Goal: Transaction & Acquisition: Obtain resource

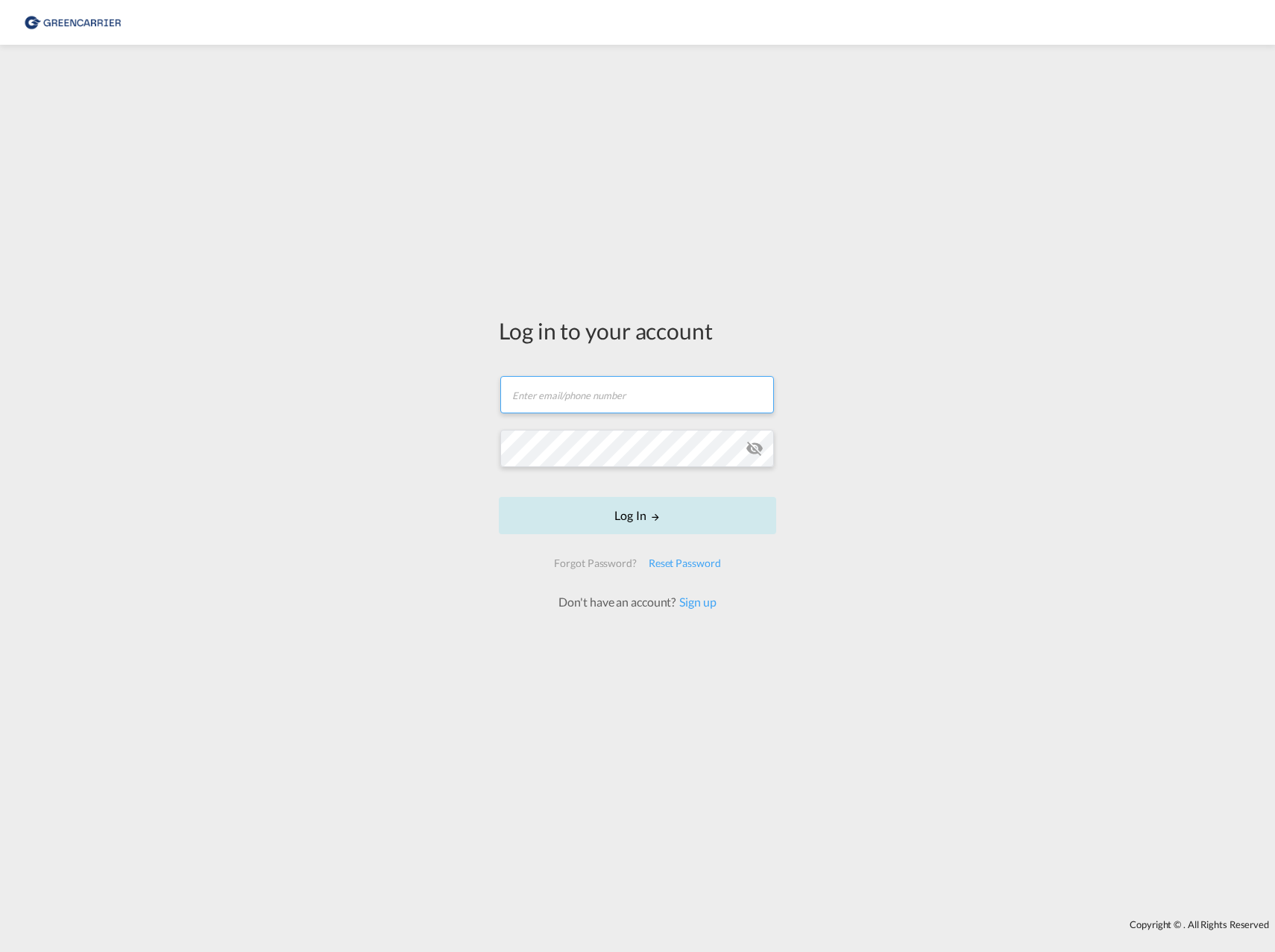
type input "[EMAIL_ADDRESS][PERSON_NAME][PERSON_NAME][DOMAIN_NAME]"
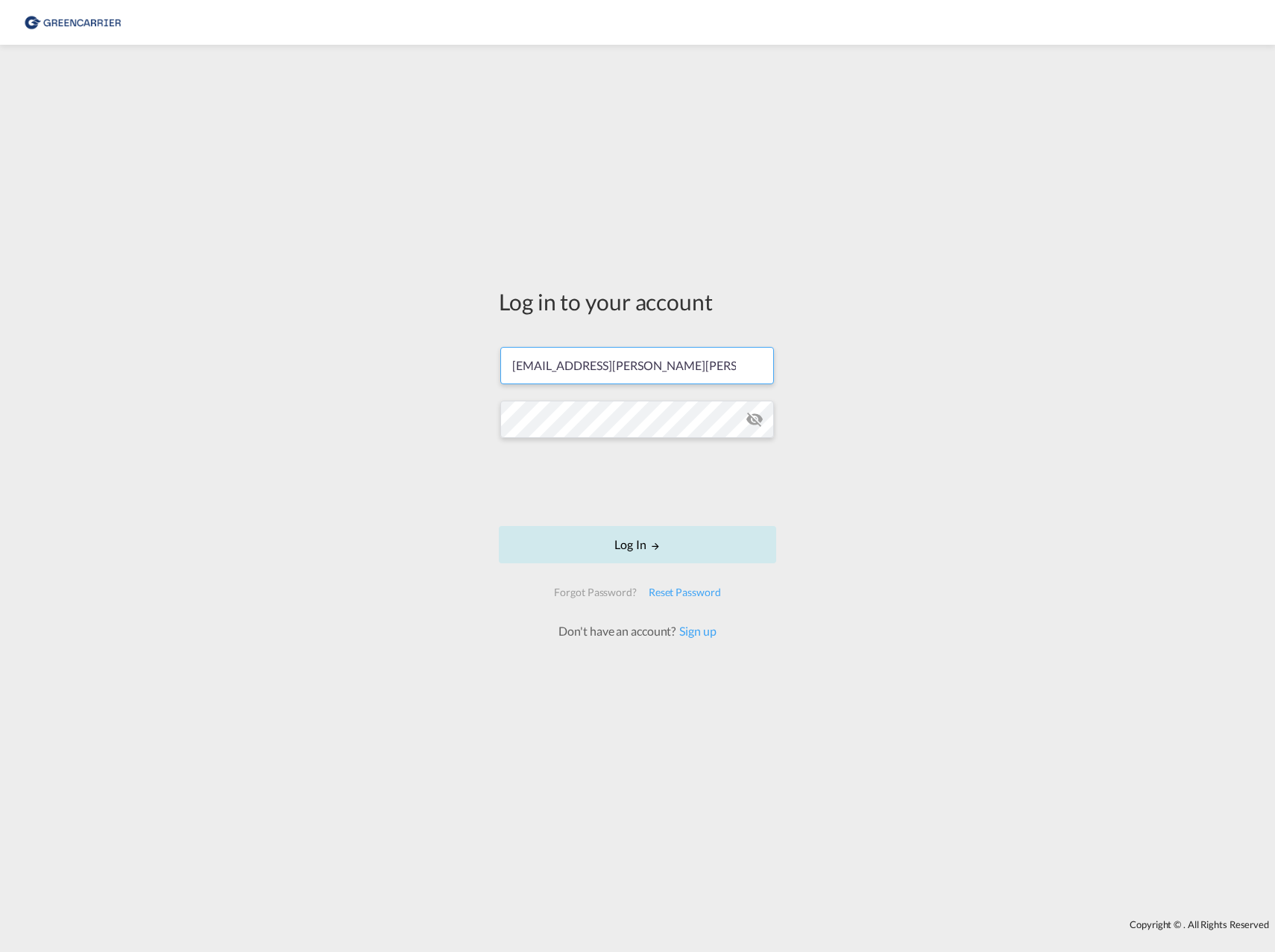
click at [648, 516] on form "[EMAIL_ADDRESS][PERSON_NAME][PERSON_NAME][DOMAIN_NAME] Log In Forgot Password? …" at bounding box center [638, 485] width 278 height 307
click at [643, 552] on button "Log In" at bounding box center [638, 544] width 278 height 38
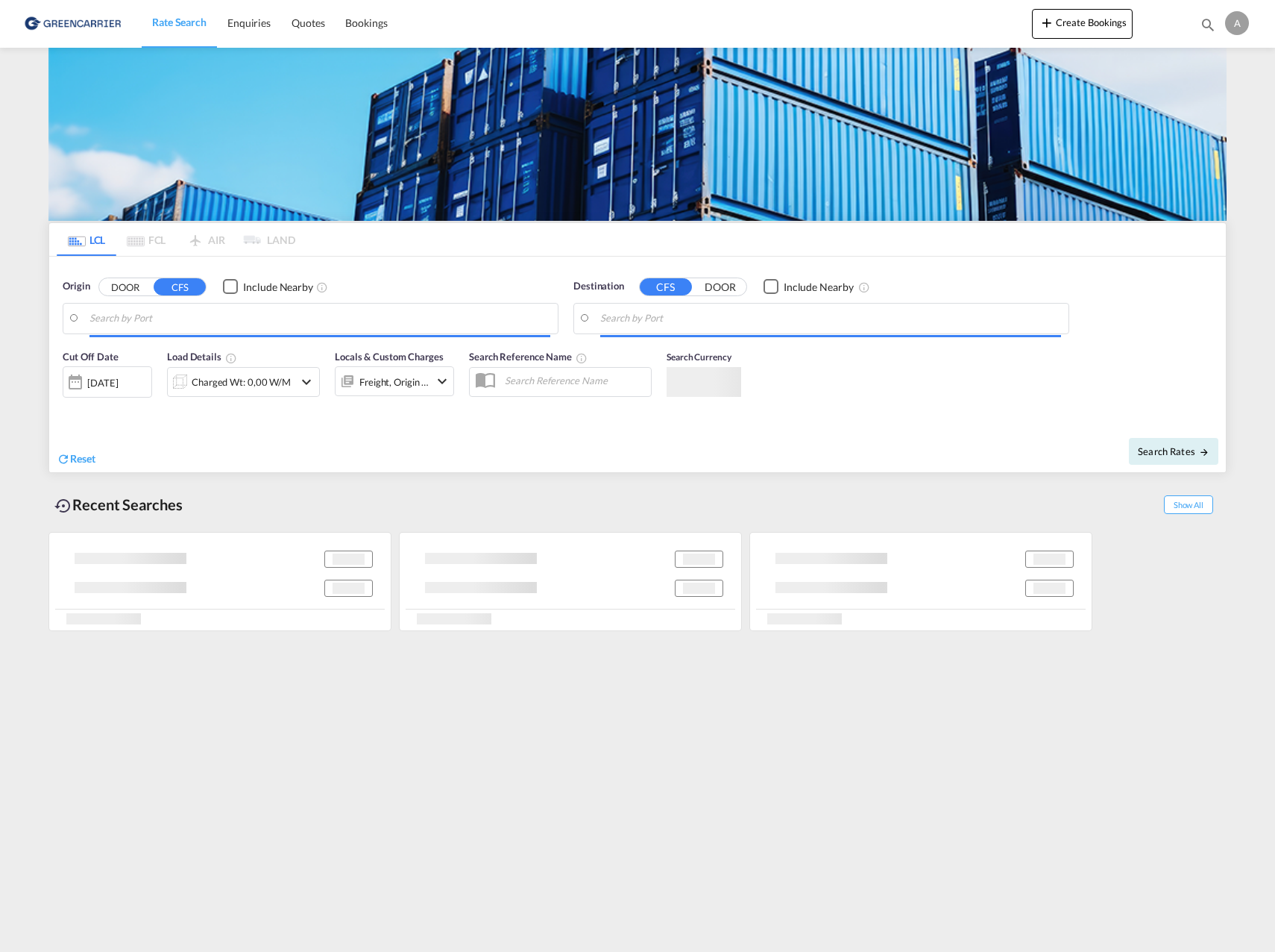
type input "[GEOGRAPHIC_DATA], SH, CNSHA"
type input "[GEOGRAPHIC_DATA] ([GEOGRAPHIC_DATA]), [GEOGRAPHIC_DATA]"
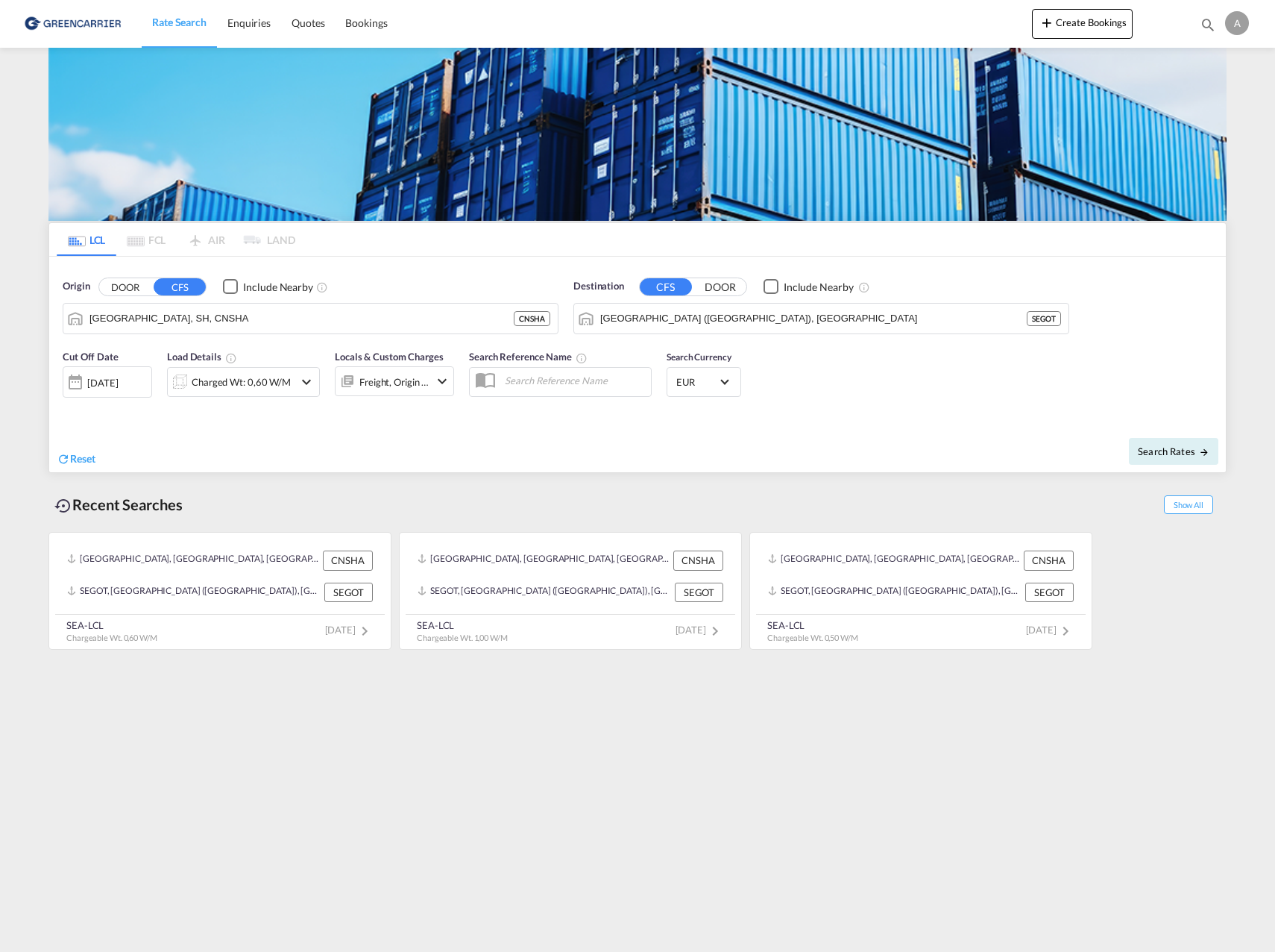
click at [277, 235] on md-pagination-wrapper "LCL FCL AIR LAND" at bounding box center [176, 239] width 239 height 33
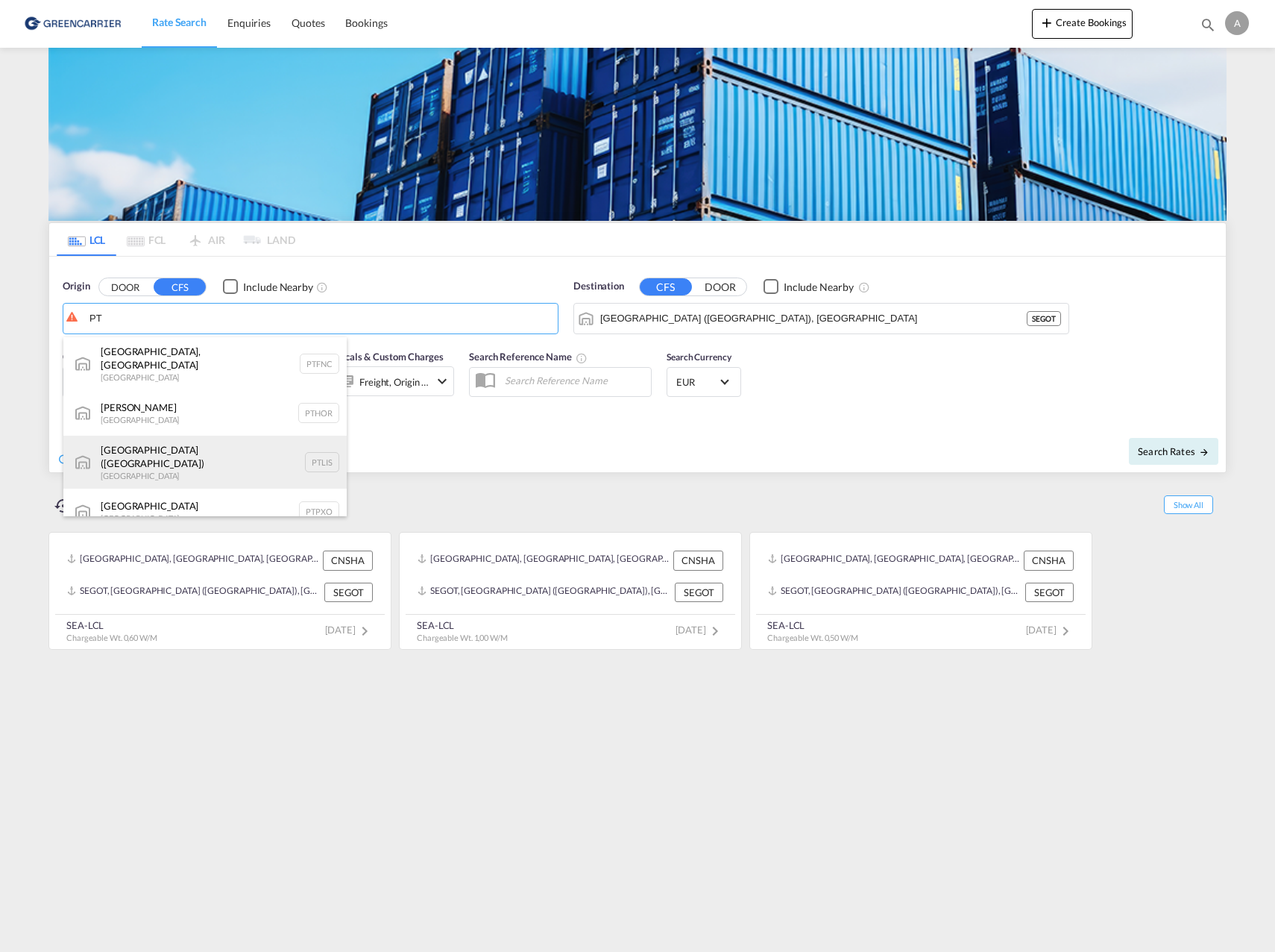
click at [126, 447] on div "[GEOGRAPHIC_DATA] ([GEOGRAPHIC_DATA]) [GEOGRAPHIC_DATA] PTLIS" at bounding box center [204, 462] width 283 height 53
type input "[GEOGRAPHIC_DATA] ([GEOGRAPHIC_DATA]), PTLIS"
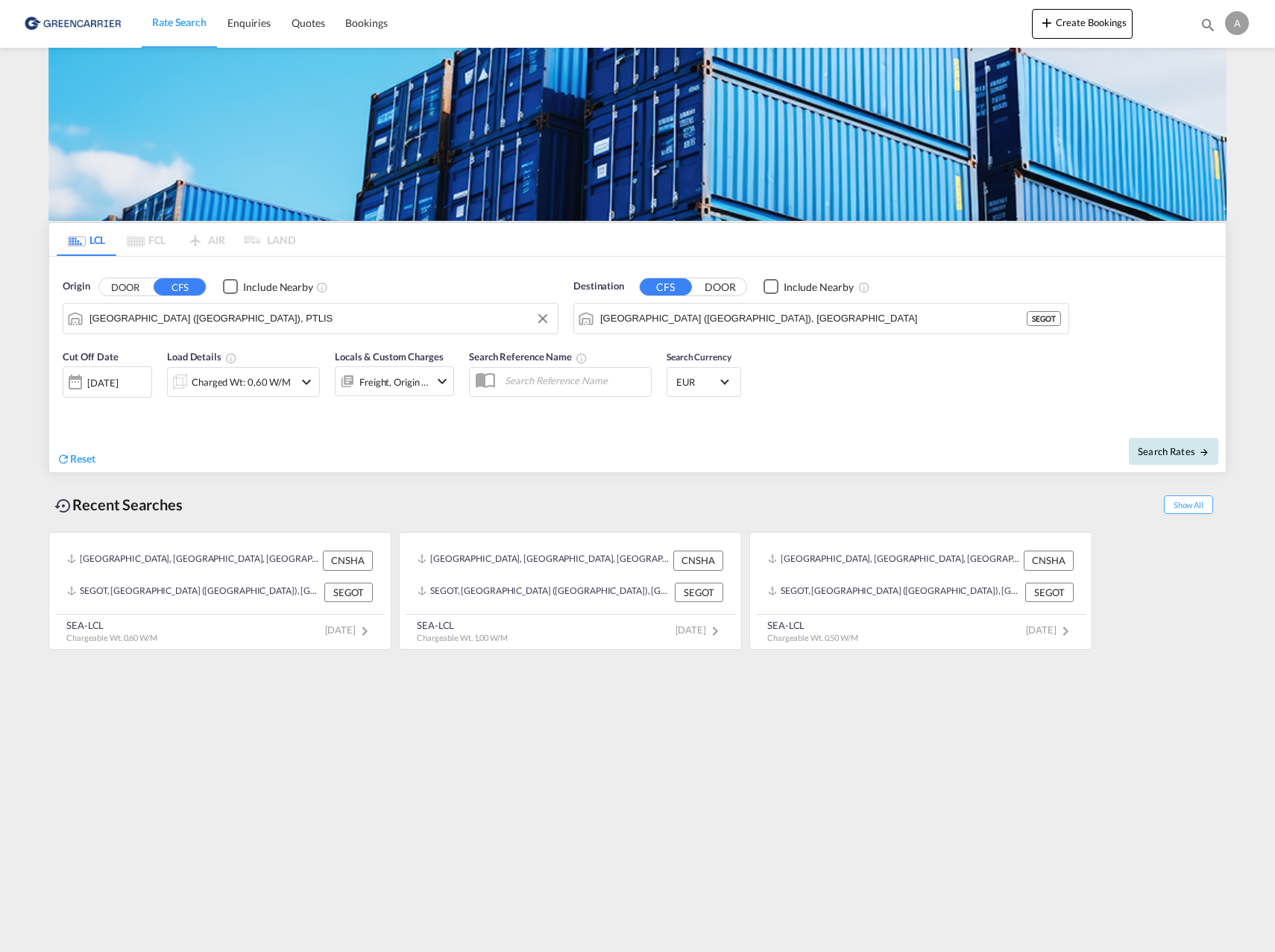
click at [1181, 453] on span "Search Rates" at bounding box center [1174, 451] width 72 height 12
type input "PTLIS to SEGOT / [DATE]"
